Goal: Navigation & Orientation: Find specific page/section

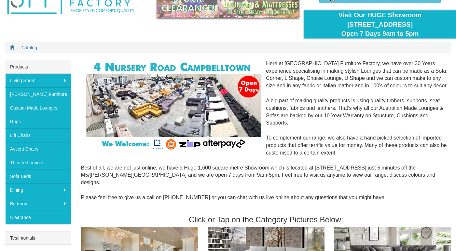
scroll to position [46, 0]
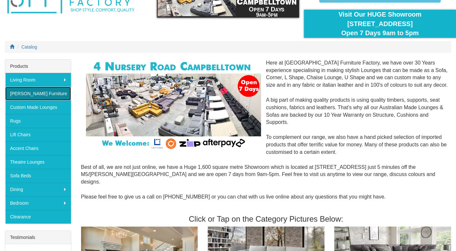
click at [46, 97] on link "[PERSON_NAME] Furniture" at bounding box center [38, 94] width 66 height 14
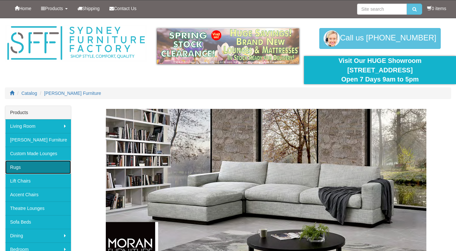
click at [27, 171] on link "Rugs" at bounding box center [38, 167] width 66 height 14
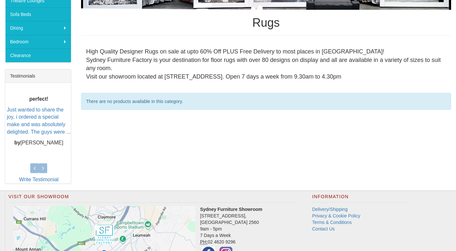
scroll to position [209, 0]
